Goal: Task Accomplishment & Management: Use online tool/utility

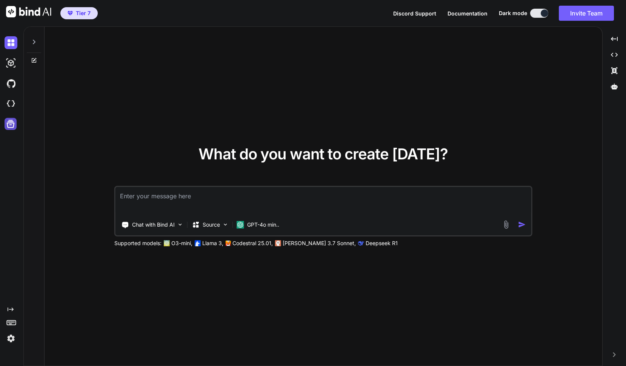
click at [10, 125] on icon at bounding box center [10, 123] width 11 height 11
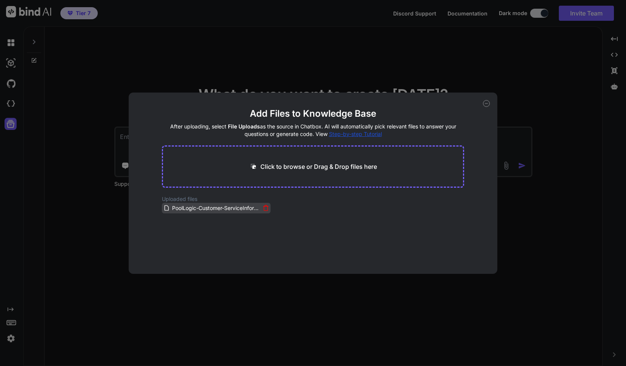
click at [264, 209] on icon at bounding box center [266, 208] width 6 height 6
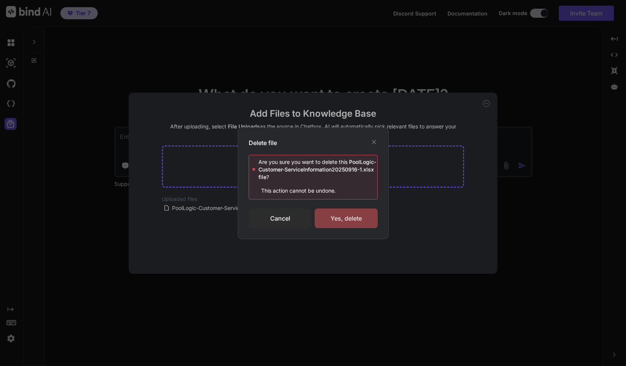
click at [324, 218] on div "Yes, delete" at bounding box center [346, 218] width 63 height 20
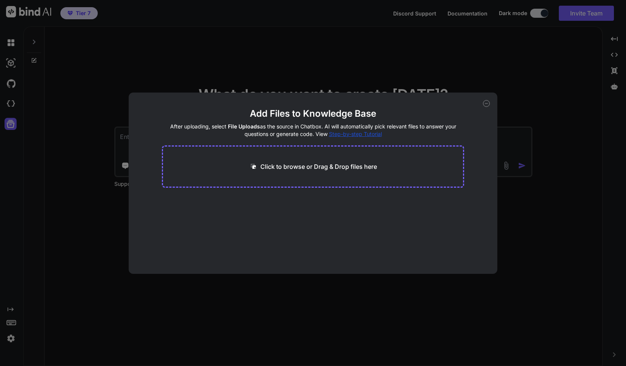
click at [8, 102] on div "Add Files to Knowledge Base After uploading, select File Uploads as the source …" at bounding box center [313, 183] width 626 height 366
type textarea "x"
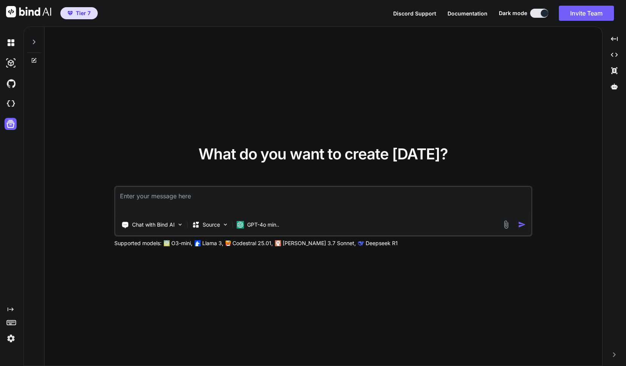
click at [8, 102] on img at bounding box center [11, 103] width 13 height 13
click at [617, 38] on icon at bounding box center [614, 39] width 7 height 4
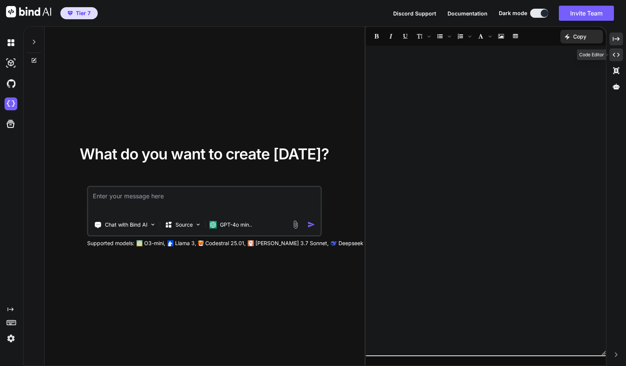
click at [615, 54] on icon "Created with Pixso." at bounding box center [616, 54] width 7 height 7
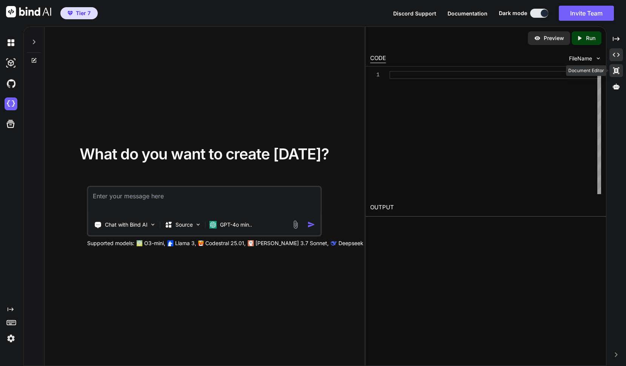
click at [615, 67] on icon "Created with Pixso." at bounding box center [616, 70] width 7 height 7
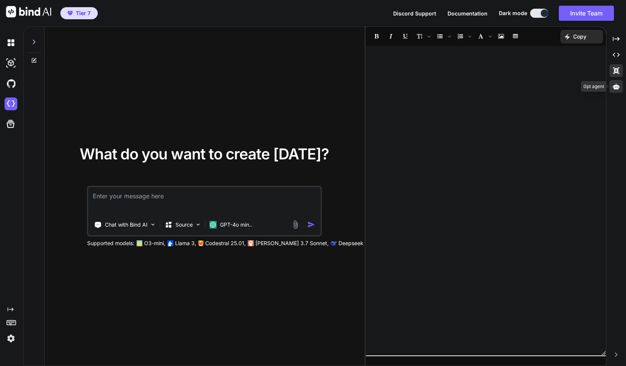
click at [615, 86] on icon at bounding box center [616, 86] width 7 height 6
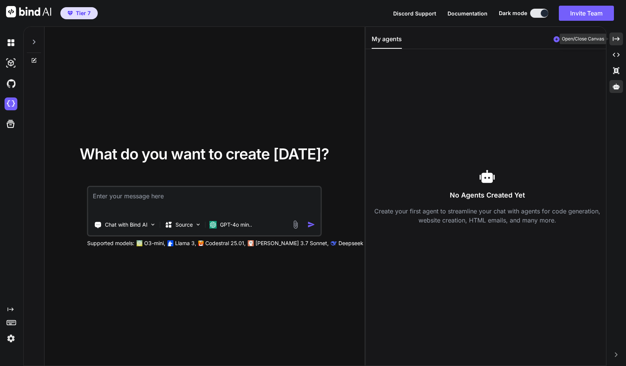
click at [618, 40] on icon at bounding box center [616, 39] width 7 height 4
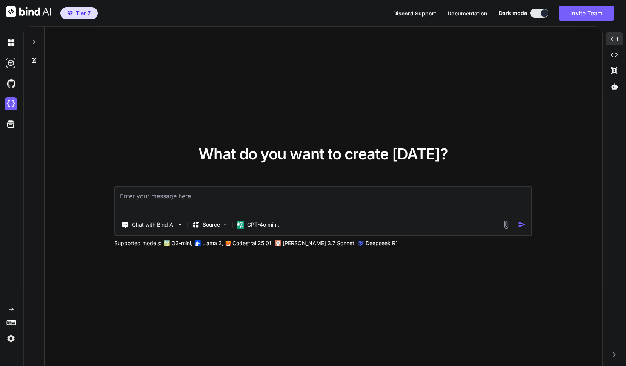
click at [37, 40] on div at bounding box center [34, 40] width 14 height 26
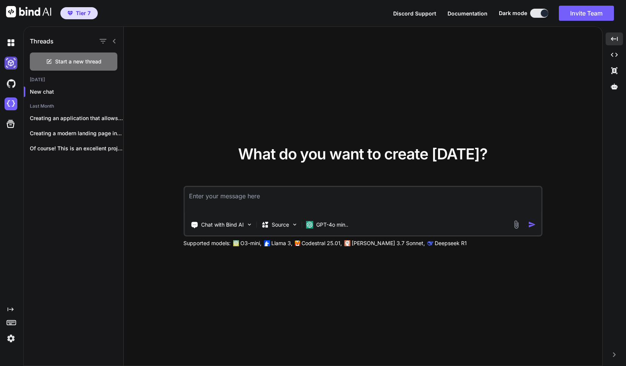
click at [14, 63] on img at bounding box center [11, 63] width 13 height 13
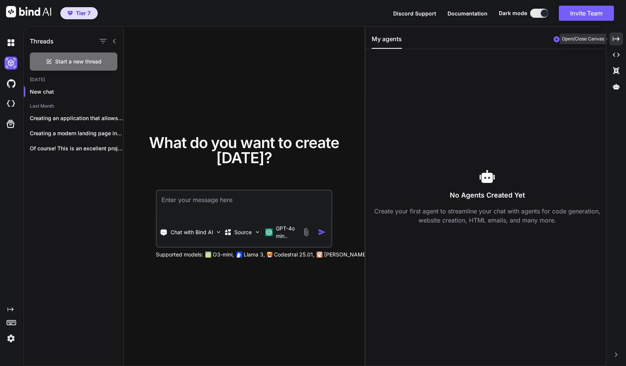
click at [617, 40] on icon "Created with Pixso." at bounding box center [616, 38] width 7 height 7
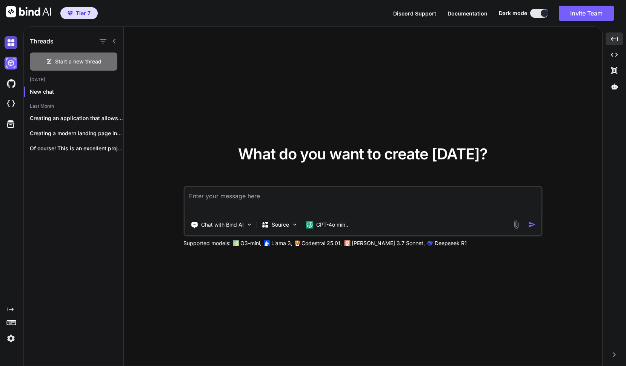
click at [14, 41] on img at bounding box center [11, 42] width 13 height 13
click at [11, 41] on img at bounding box center [11, 42] width 13 height 13
click at [12, 62] on img at bounding box center [11, 63] width 13 height 13
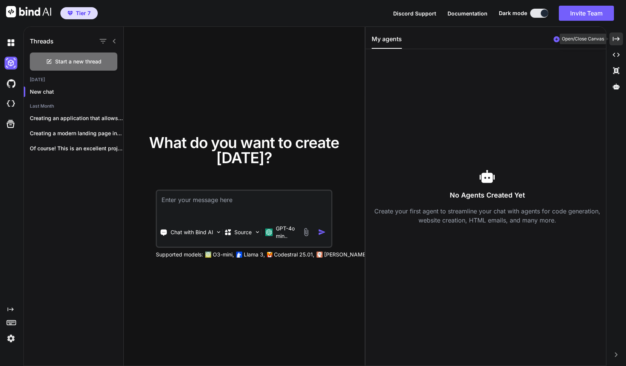
click at [620, 40] on div "Created with Pixso." at bounding box center [616, 38] width 14 height 13
